Goal: Find contact information: Find contact information

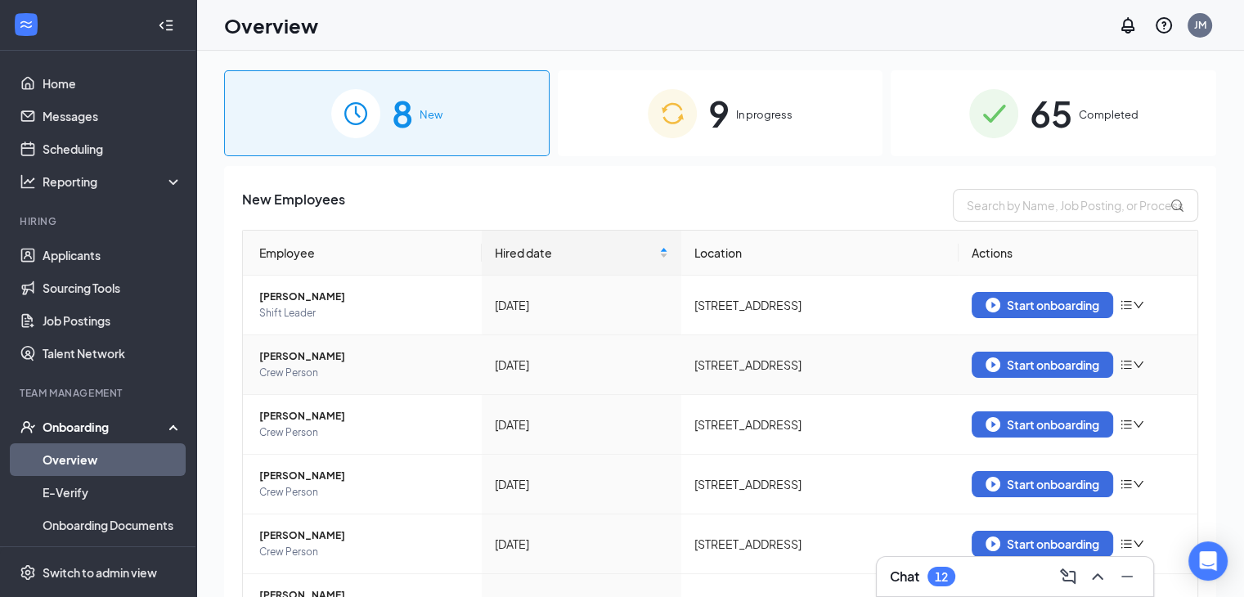
scroll to position [211, 0]
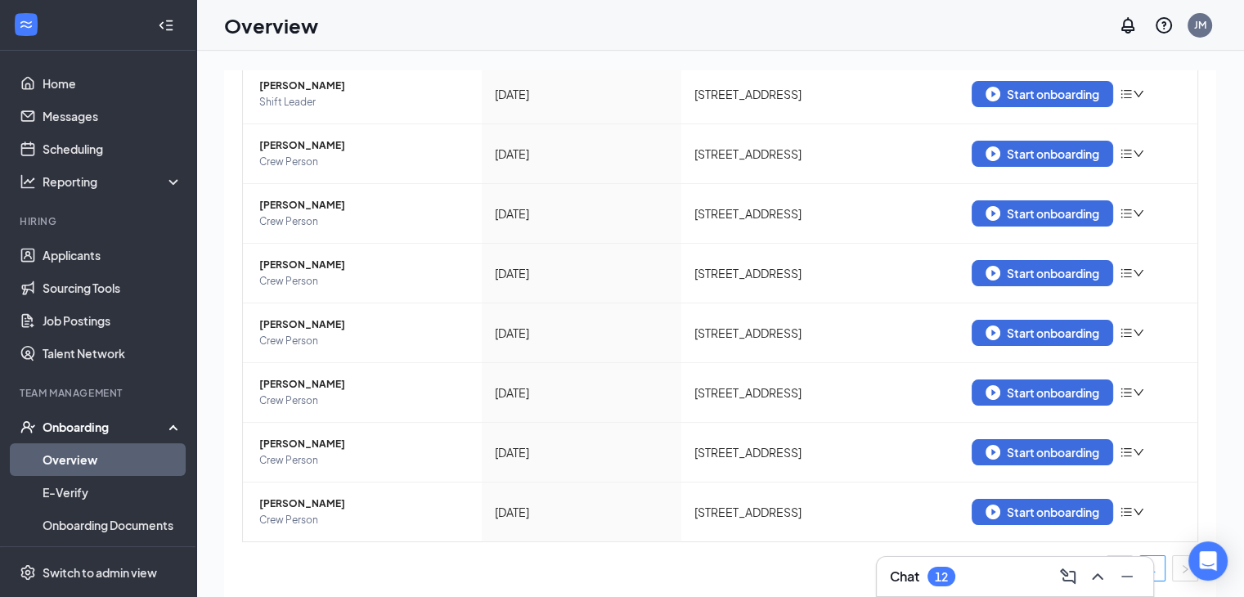
click at [75, 456] on link "Overview" at bounding box center [113, 459] width 140 height 33
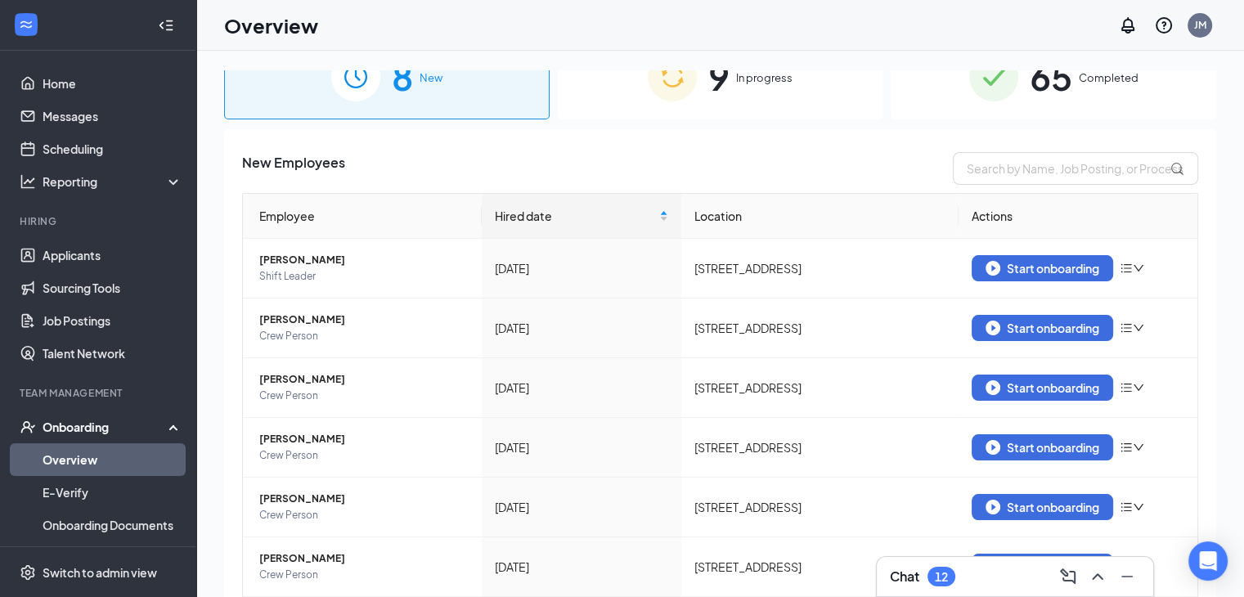
scroll to position [0, 0]
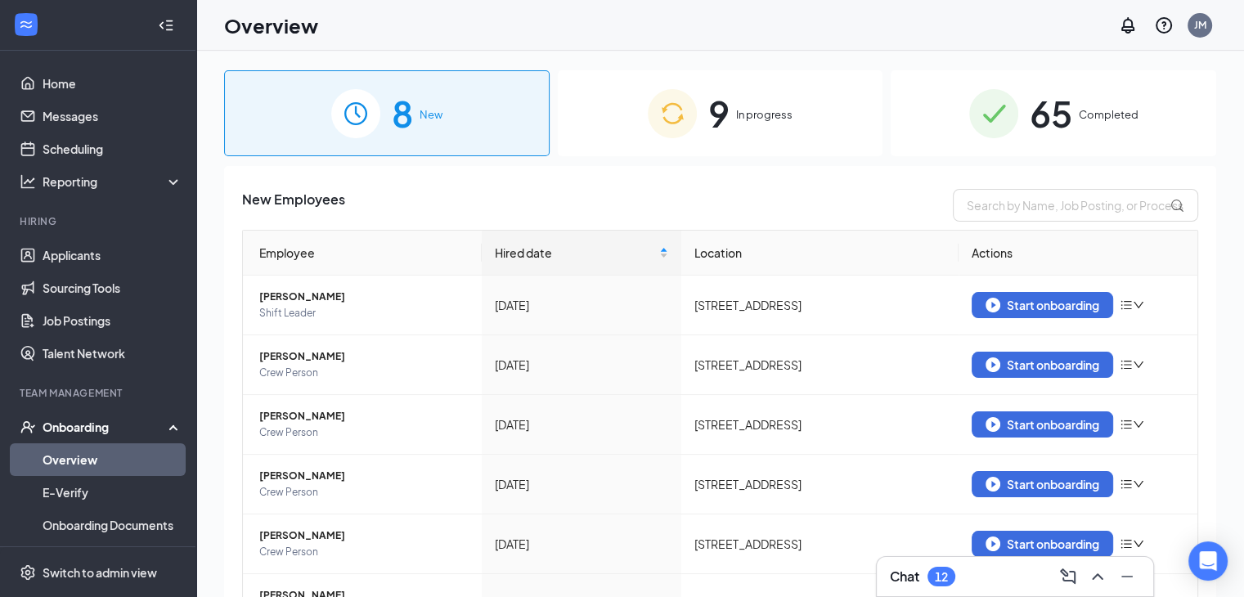
click at [720, 104] on span "9" at bounding box center [718, 113] width 21 height 56
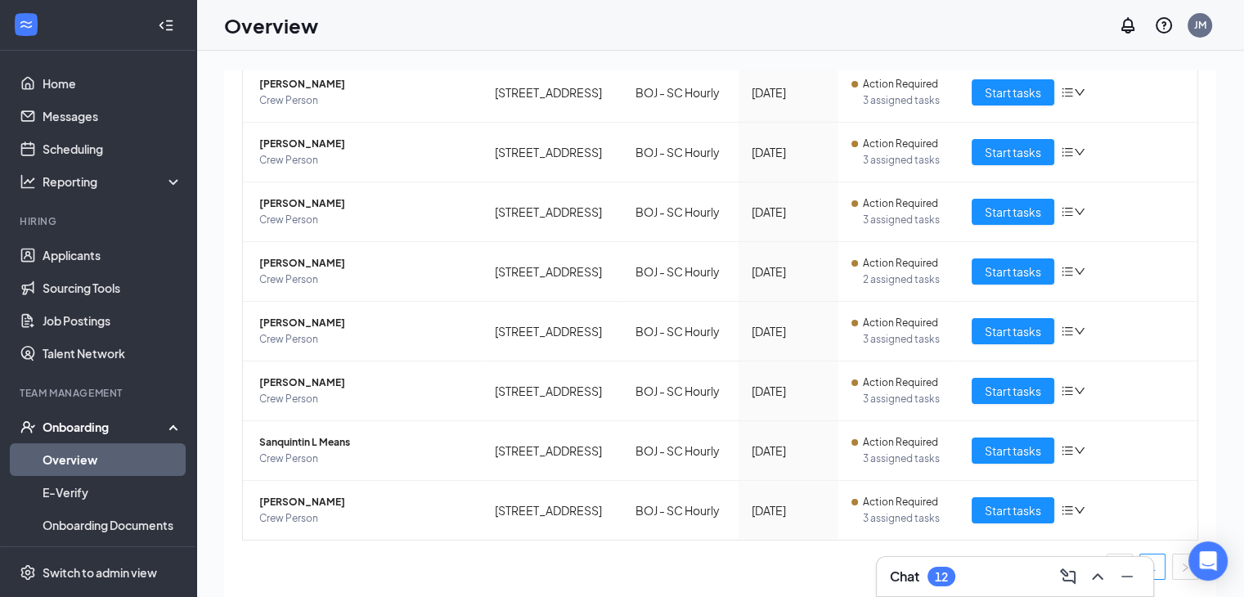
scroll to position [435, 0]
click at [295, 434] on span "Sanquintin L Means" at bounding box center [363, 442] width 209 height 16
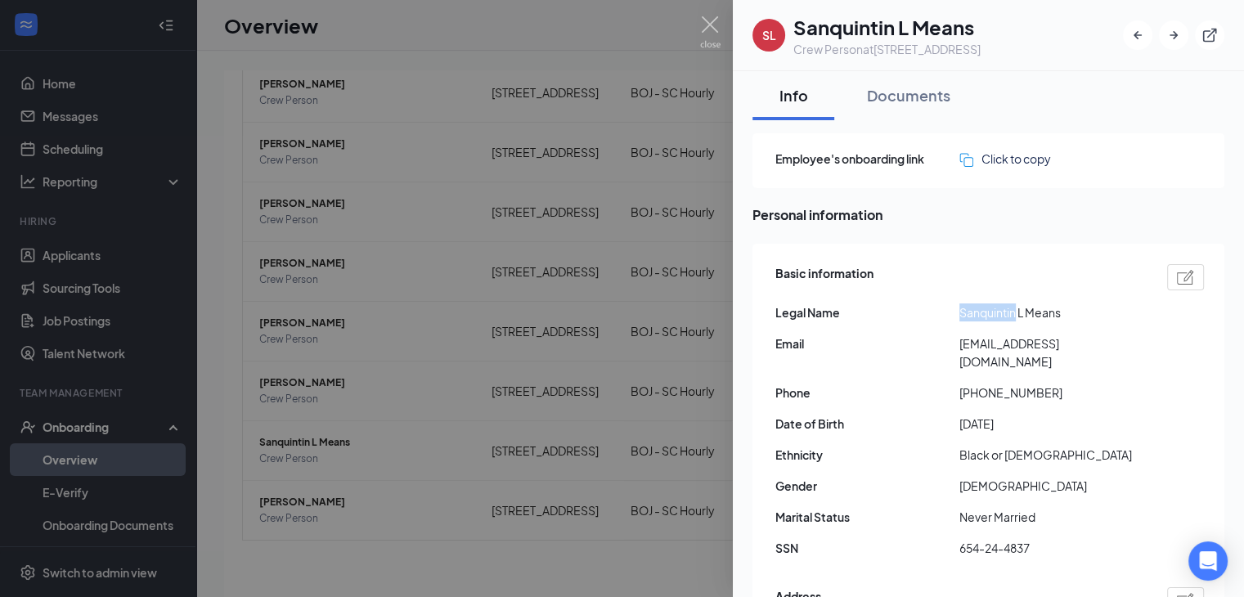
drag, startPoint x: 960, startPoint y: 312, endPoint x: 1018, endPoint y: 312, distance: 57.3
click at [1018, 312] on span "Sanquintin L Means" at bounding box center [1051, 312] width 184 height 18
copy span "Sanquintin"
drag, startPoint x: 968, startPoint y: 371, endPoint x: 1053, endPoint y: 371, distance: 84.2
click at [1053, 384] on span "[PHONE_NUMBER]" at bounding box center [1051, 393] width 184 height 18
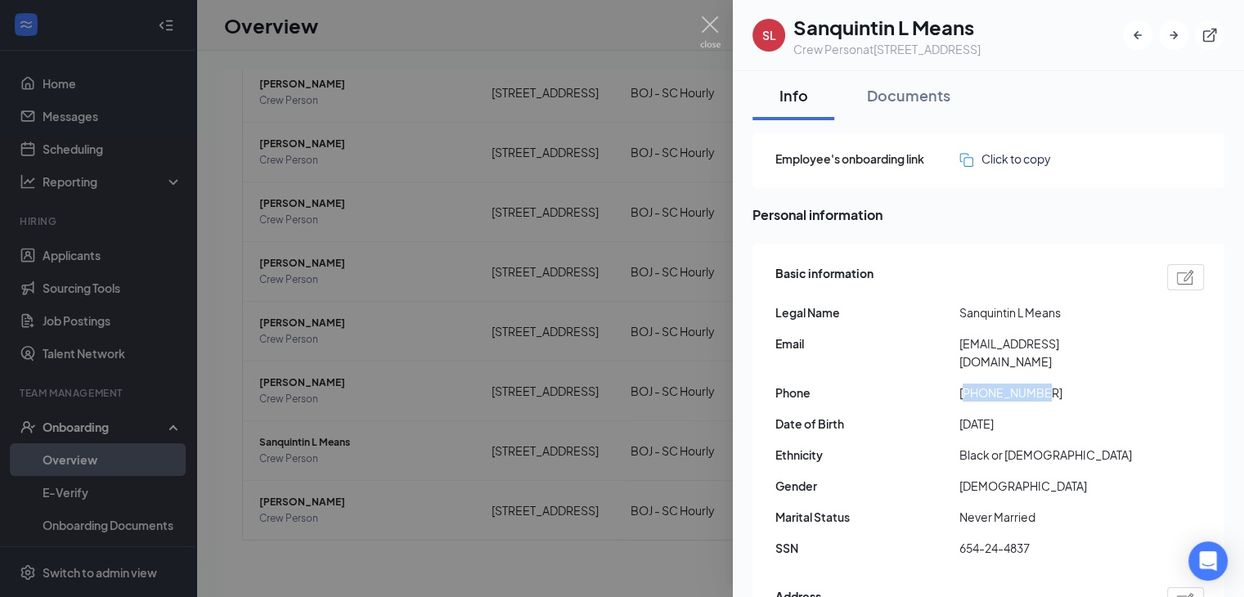
copy span "18647649364"
drag, startPoint x: 962, startPoint y: 346, endPoint x: 1132, endPoint y: 335, distance: 170.5
click at [1132, 335] on span "[EMAIL_ADDRESS][DOMAIN_NAME]" at bounding box center [1051, 353] width 184 height 36
click at [968, 356] on div "Basic information Legal Name Sanquintin L Means Email [EMAIL_ADDRESS][DOMAIN_NA…" at bounding box center [989, 415] width 429 height 310
click at [955, 344] on span "Email" at bounding box center [867, 344] width 184 height 18
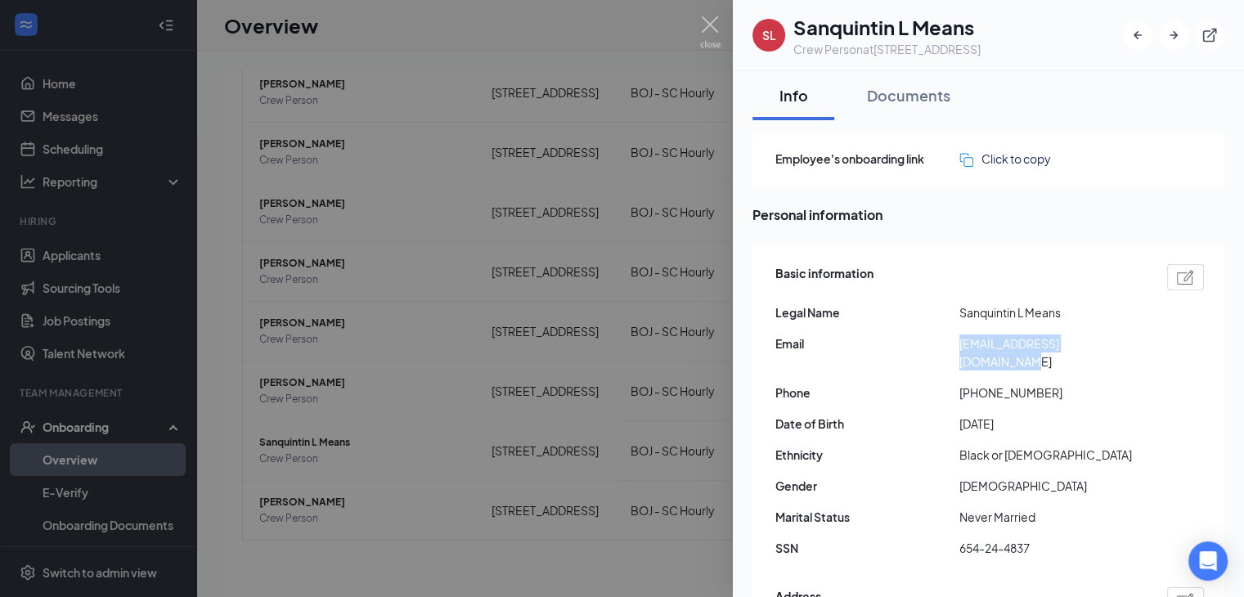
drag, startPoint x: 958, startPoint y: 346, endPoint x: 1139, endPoint y: 339, distance: 180.9
click at [1139, 339] on div "Email [EMAIL_ADDRESS][DOMAIN_NAME]" at bounding box center [989, 353] width 429 height 36
copy div "[EMAIL_ADDRESS][DOMAIN_NAME]"
click at [285, 514] on div at bounding box center [622, 298] width 1244 height 597
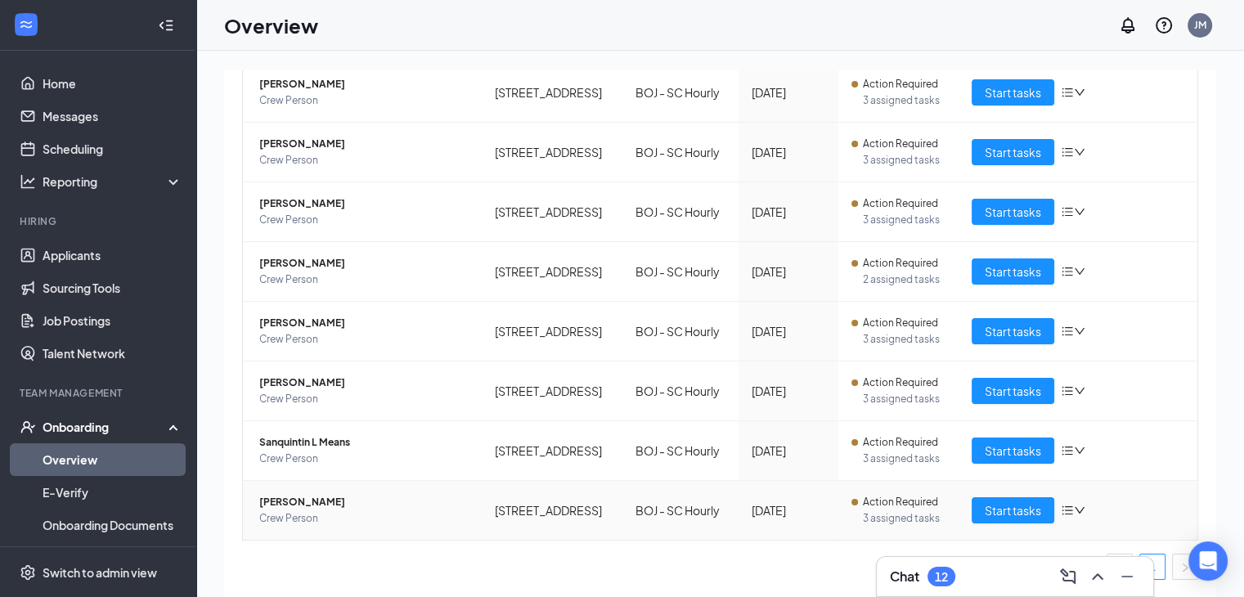
click at [291, 494] on span "[PERSON_NAME]" at bounding box center [363, 502] width 209 height 16
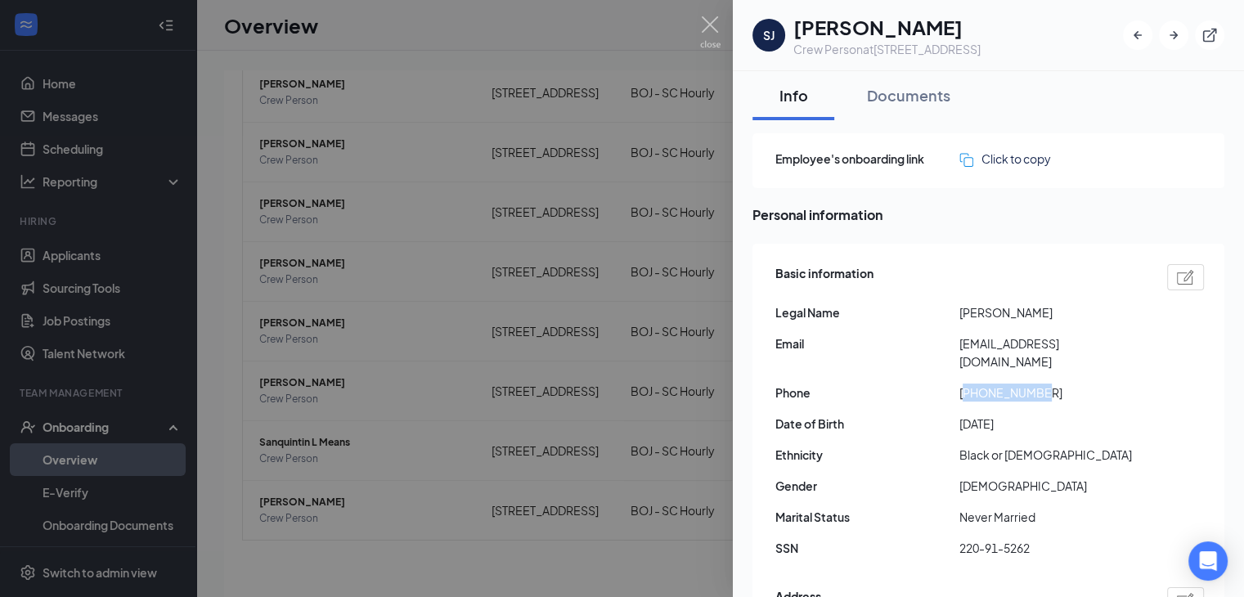
drag, startPoint x: 968, startPoint y: 379, endPoint x: 1054, endPoint y: 382, distance: 85.1
click at [1054, 384] on span "[PHONE_NUMBER]" at bounding box center [1051, 393] width 184 height 18
copy span "18646238289"
drag, startPoint x: 964, startPoint y: 347, endPoint x: 1035, endPoint y: 357, distance: 71.8
click at [1035, 357] on div "Basic information Legal Name [PERSON_NAME] Email [EMAIL_ADDRESS][DOMAIN_NAME] P…" at bounding box center [989, 415] width 429 height 310
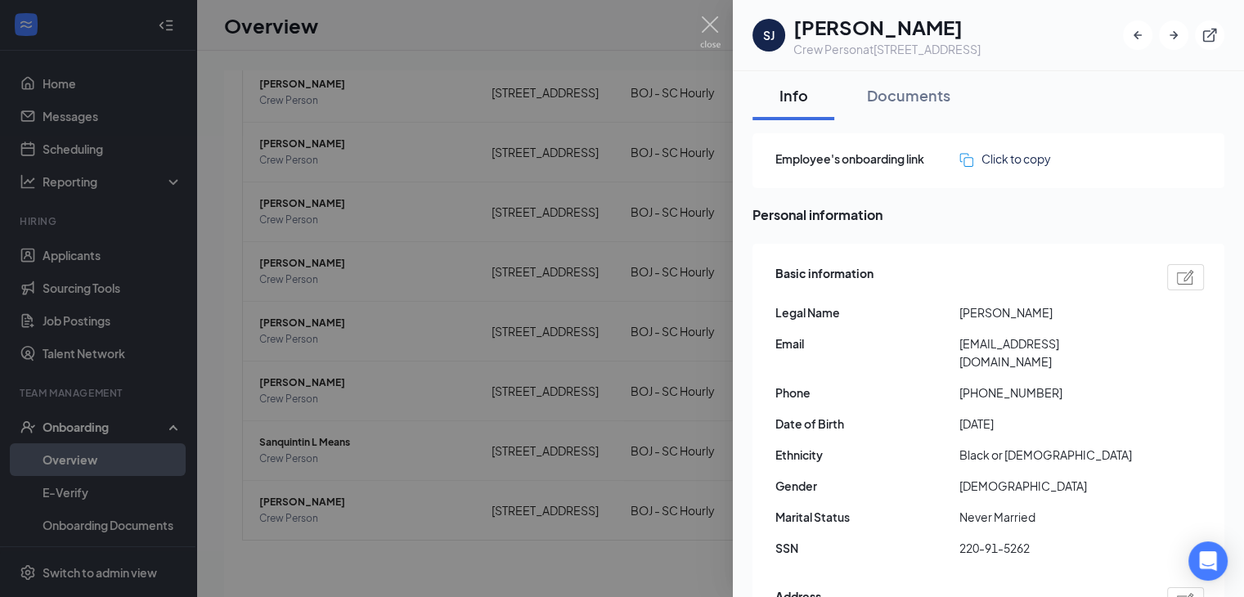
click at [943, 349] on span "Email" at bounding box center [867, 344] width 184 height 18
drag, startPoint x: 958, startPoint y: 341, endPoint x: 1099, endPoint y: 341, distance: 141.5
click at [1099, 341] on div "Email [EMAIL_ADDRESS][DOMAIN_NAME]" at bounding box center [989, 353] width 429 height 36
copy div "[EMAIL_ADDRESS][DOMAIN_NAME]"
click at [77, 249] on div at bounding box center [622, 298] width 1244 height 597
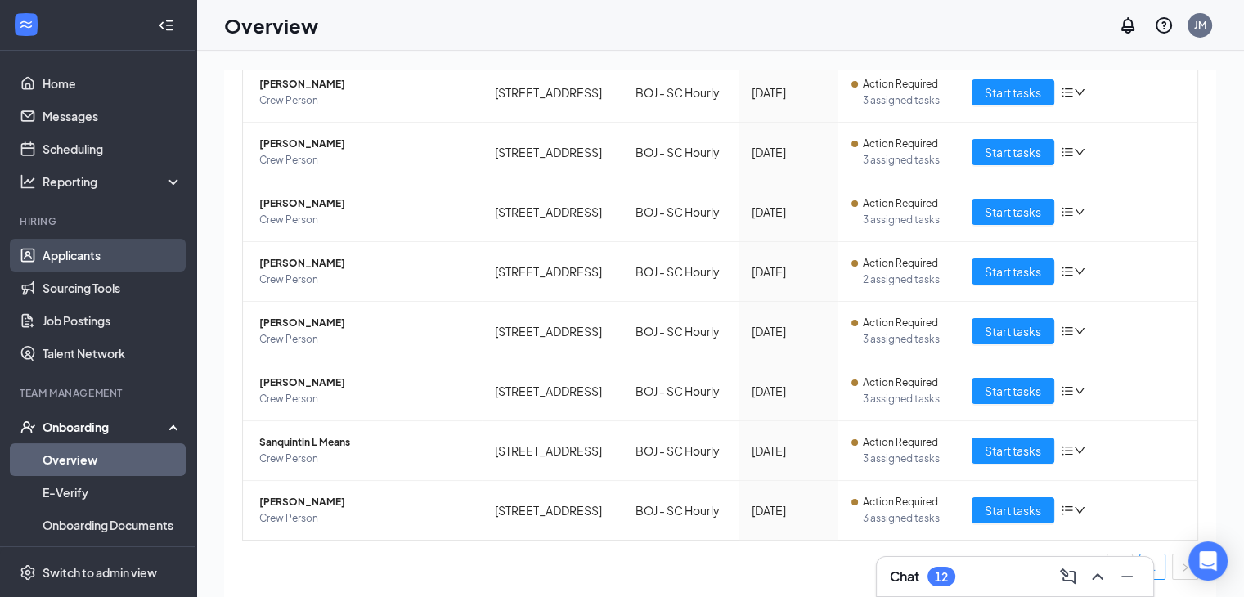
click at [75, 251] on link "Applicants" at bounding box center [113, 255] width 140 height 33
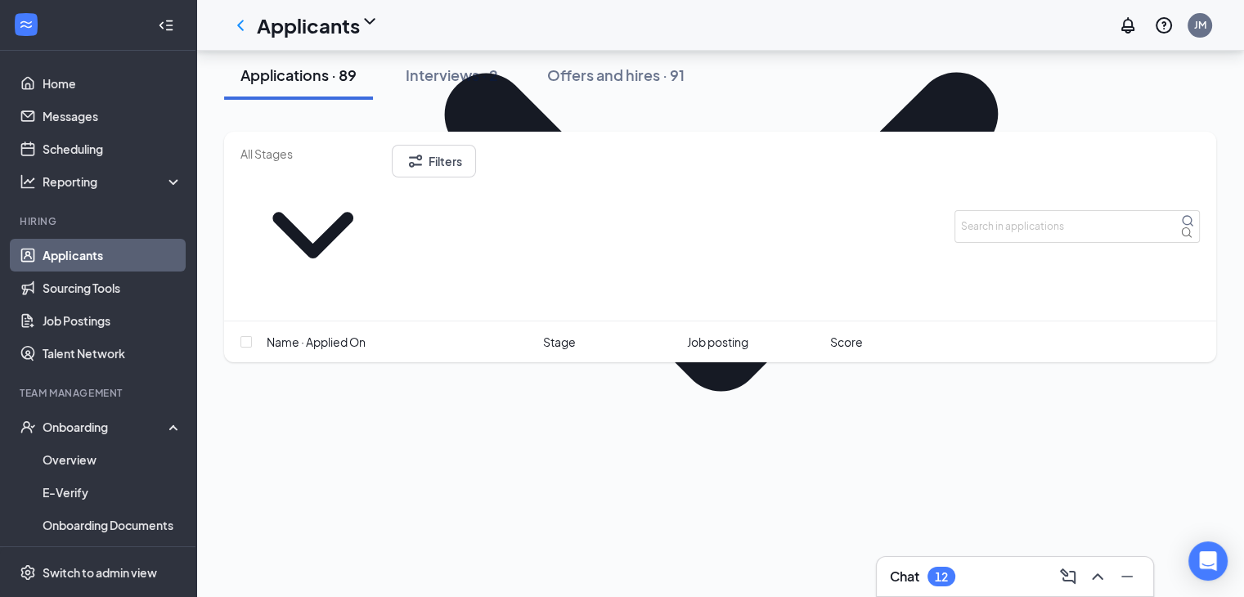
scroll to position [272, 0]
